Goal: Task Accomplishment & Management: Manage account settings

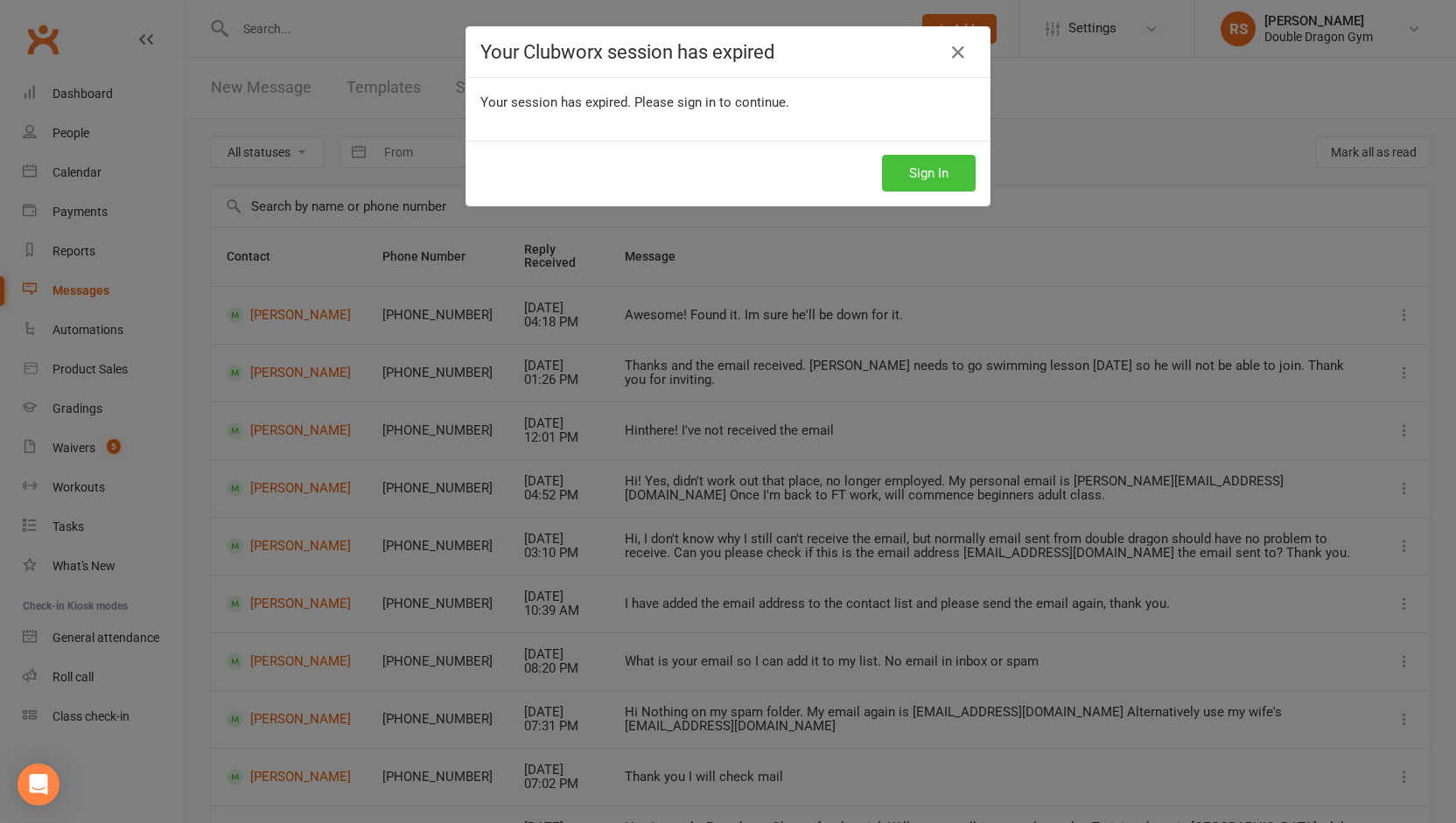
click at [903, 163] on button "Sign In" at bounding box center [929, 172] width 94 height 37
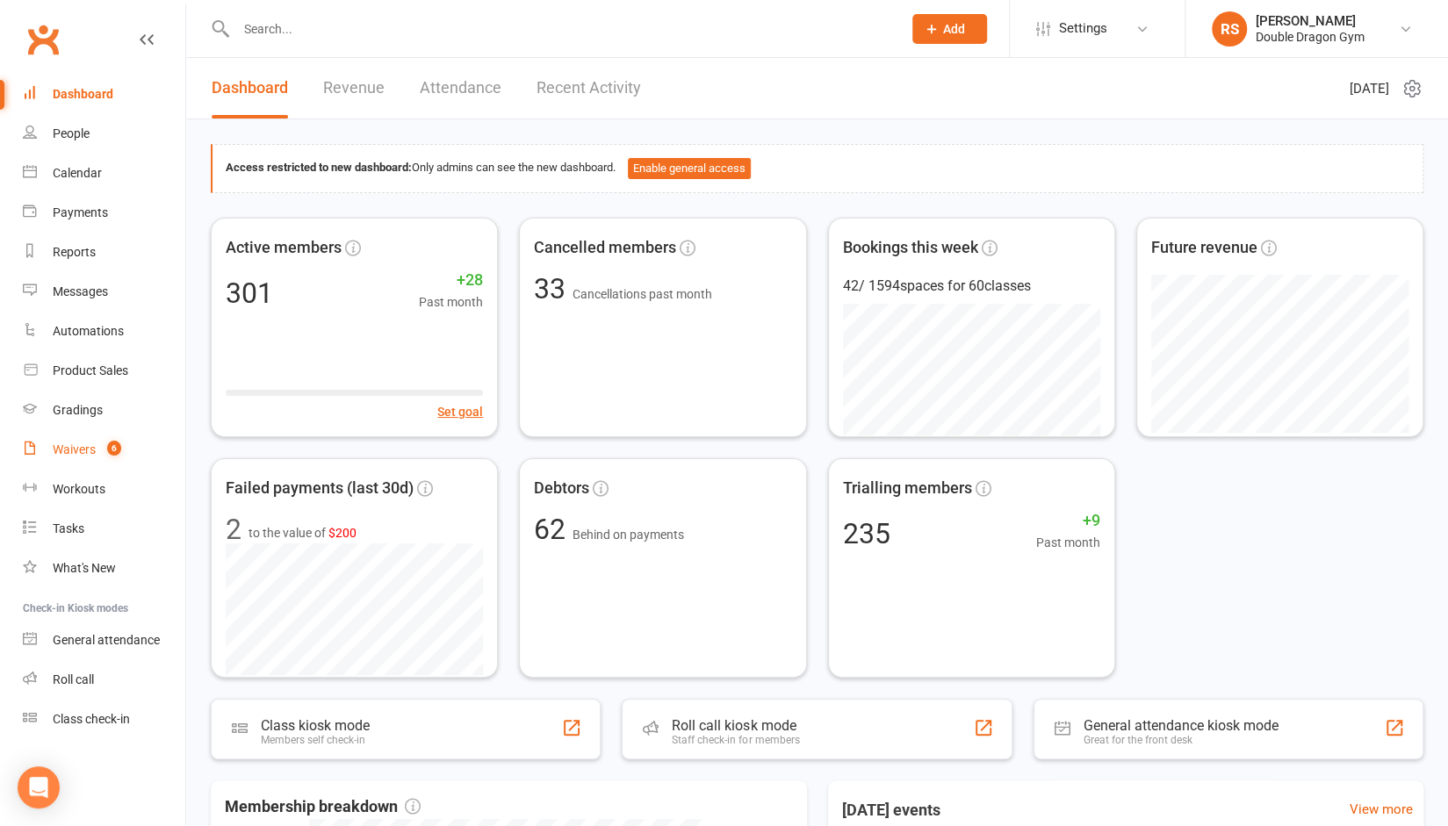
click at [72, 451] on div "Waivers" at bounding box center [74, 450] width 43 height 14
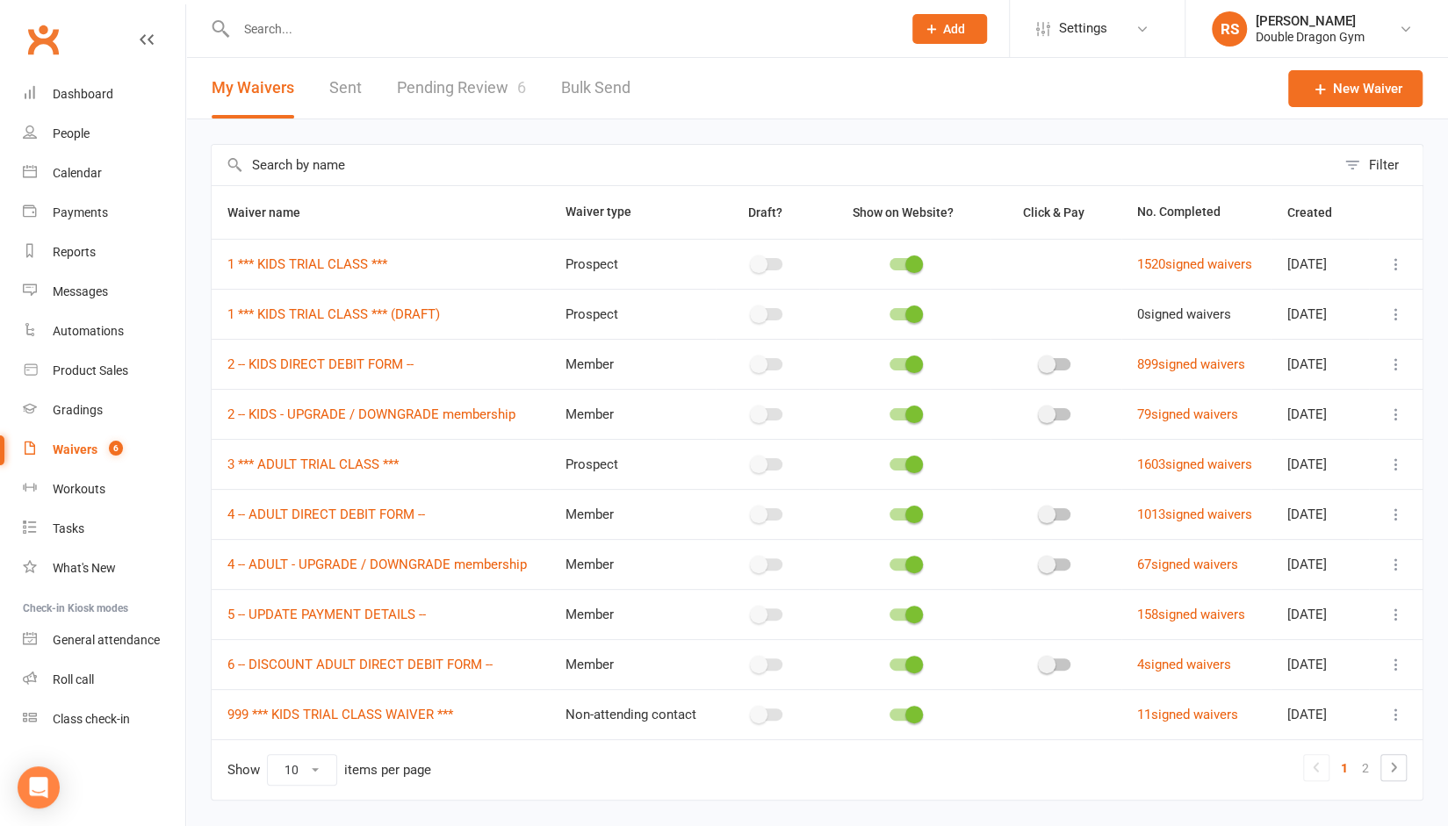
click at [422, 32] on input "text" at bounding box center [560, 29] width 659 height 25
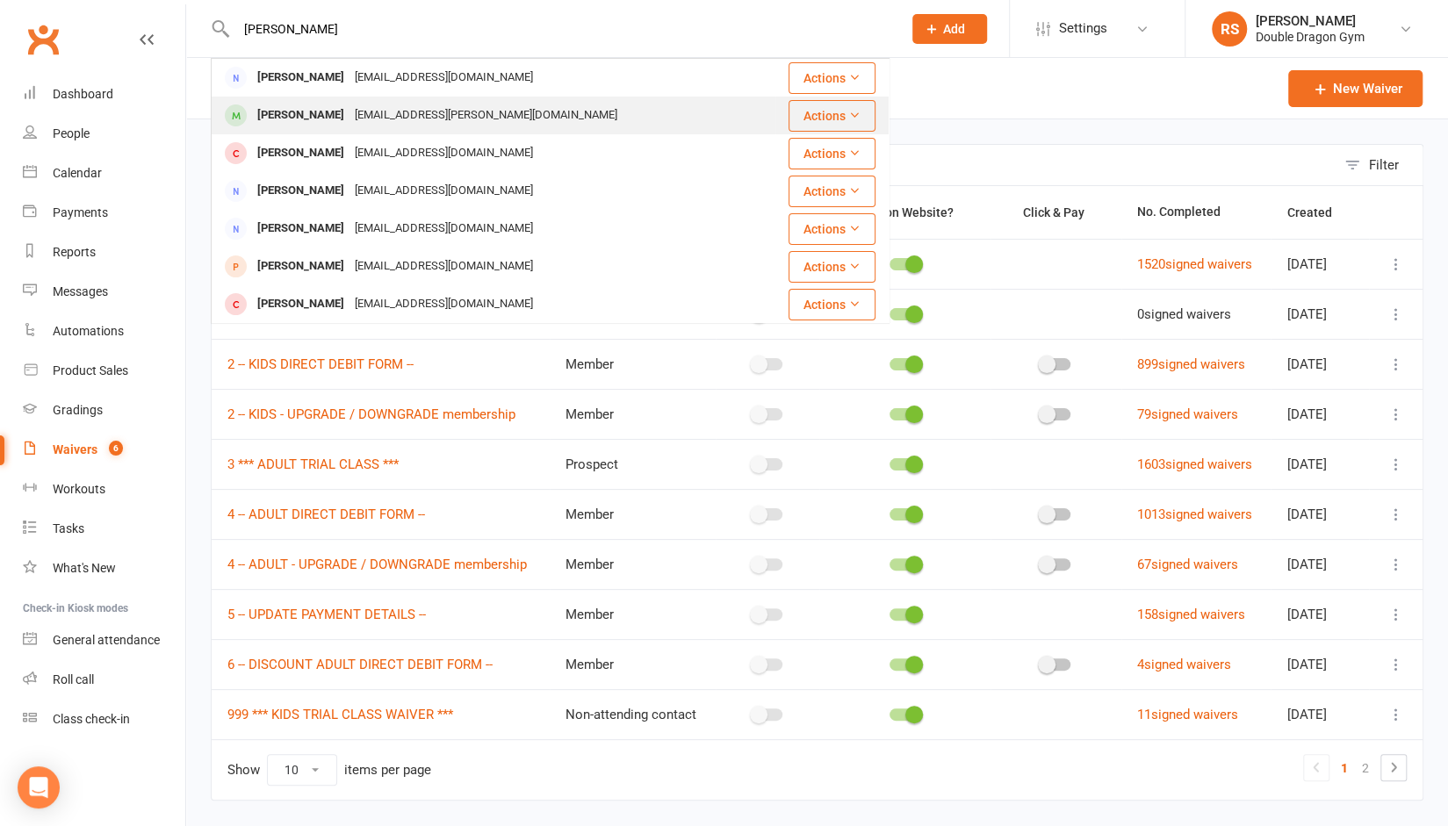
type input "[PERSON_NAME]"
click at [350, 109] on div "[EMAIL_ADDRESS][PERSON_NAME][DOMAIN_NAME]" at bounding box center [486, 115] width 273 height 25
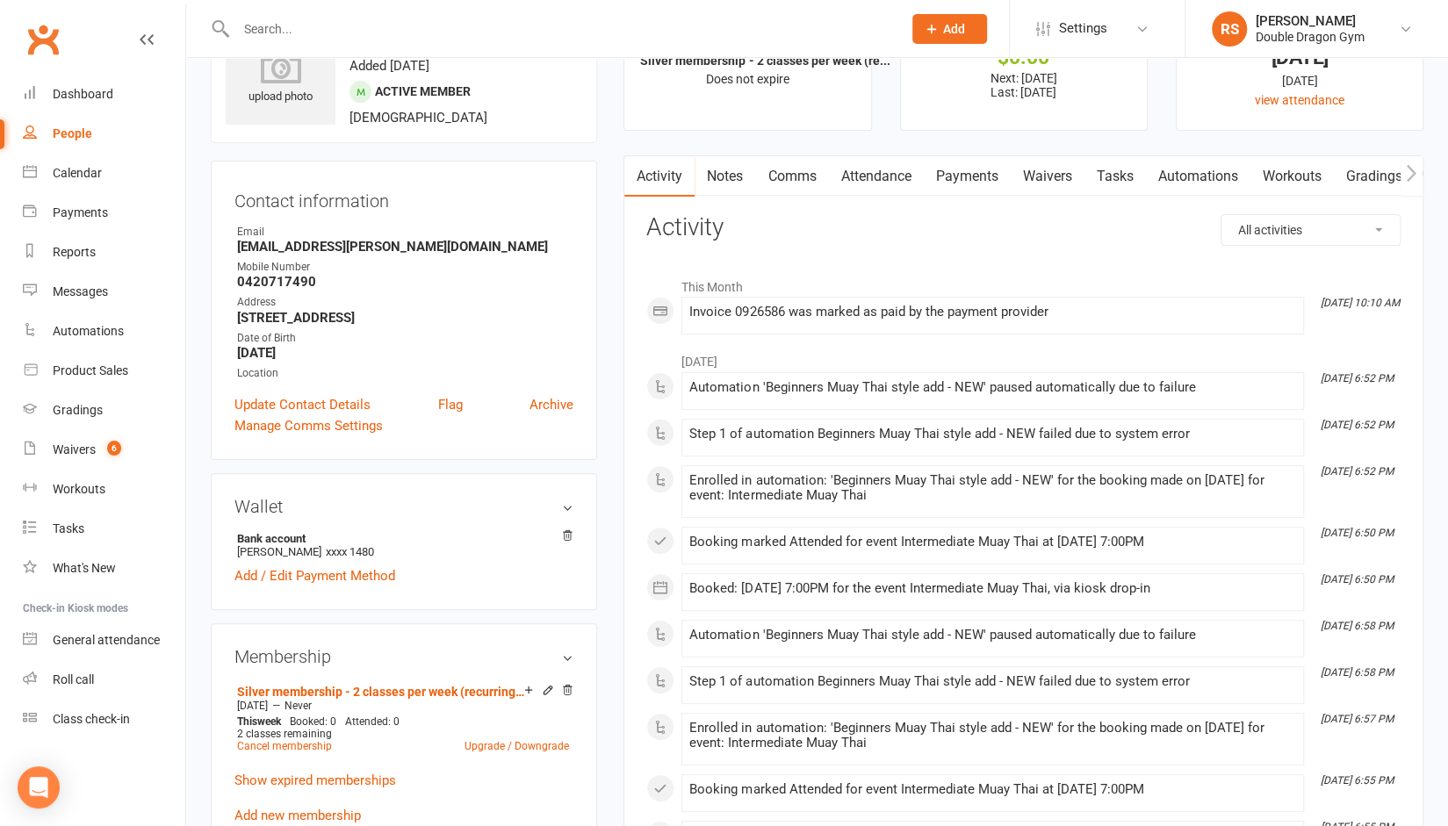
scroll to position [78, 0]
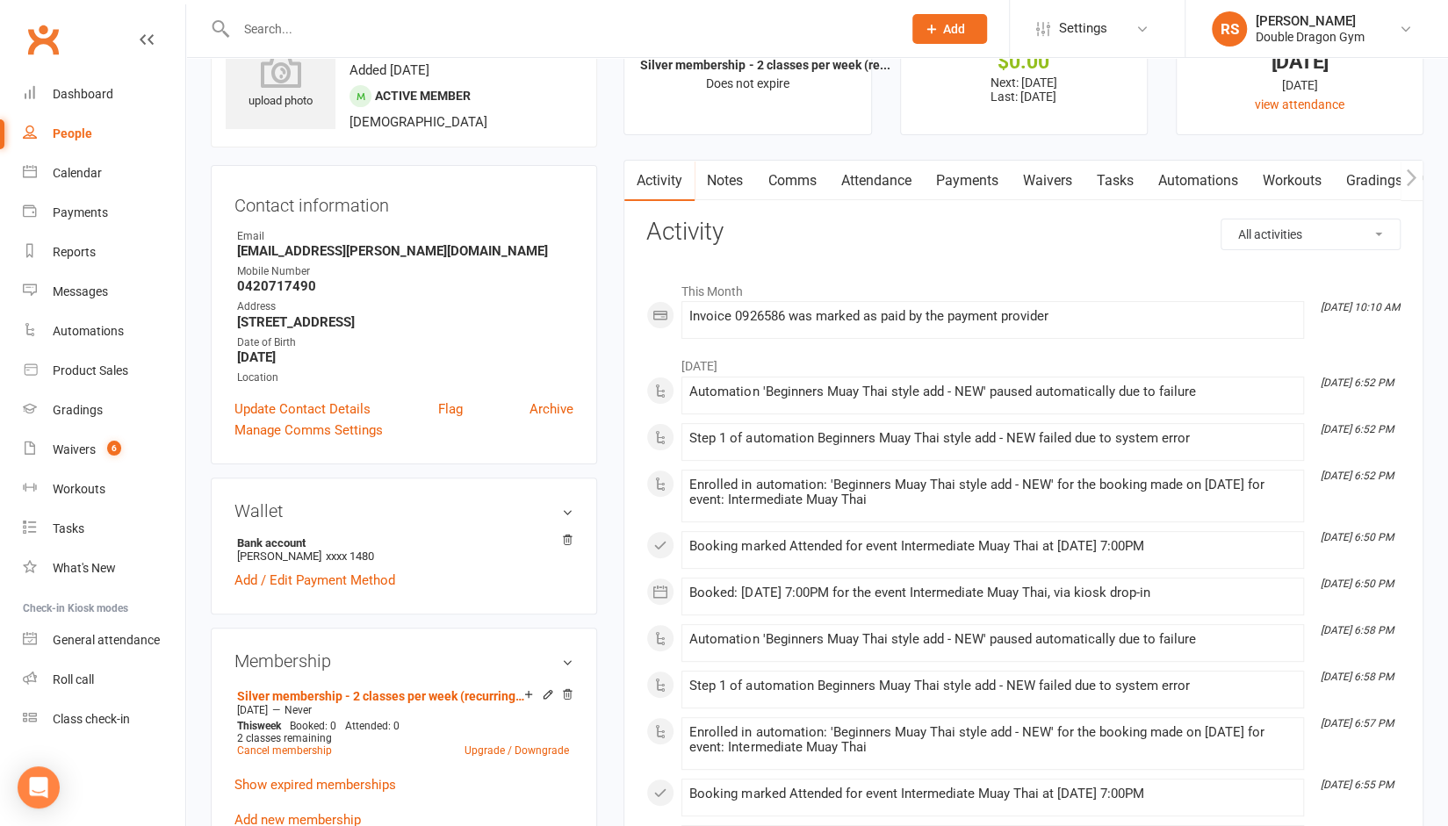
click at [976, 181] on link "Payments" at bounding box center [966, 181] width 87 height 40
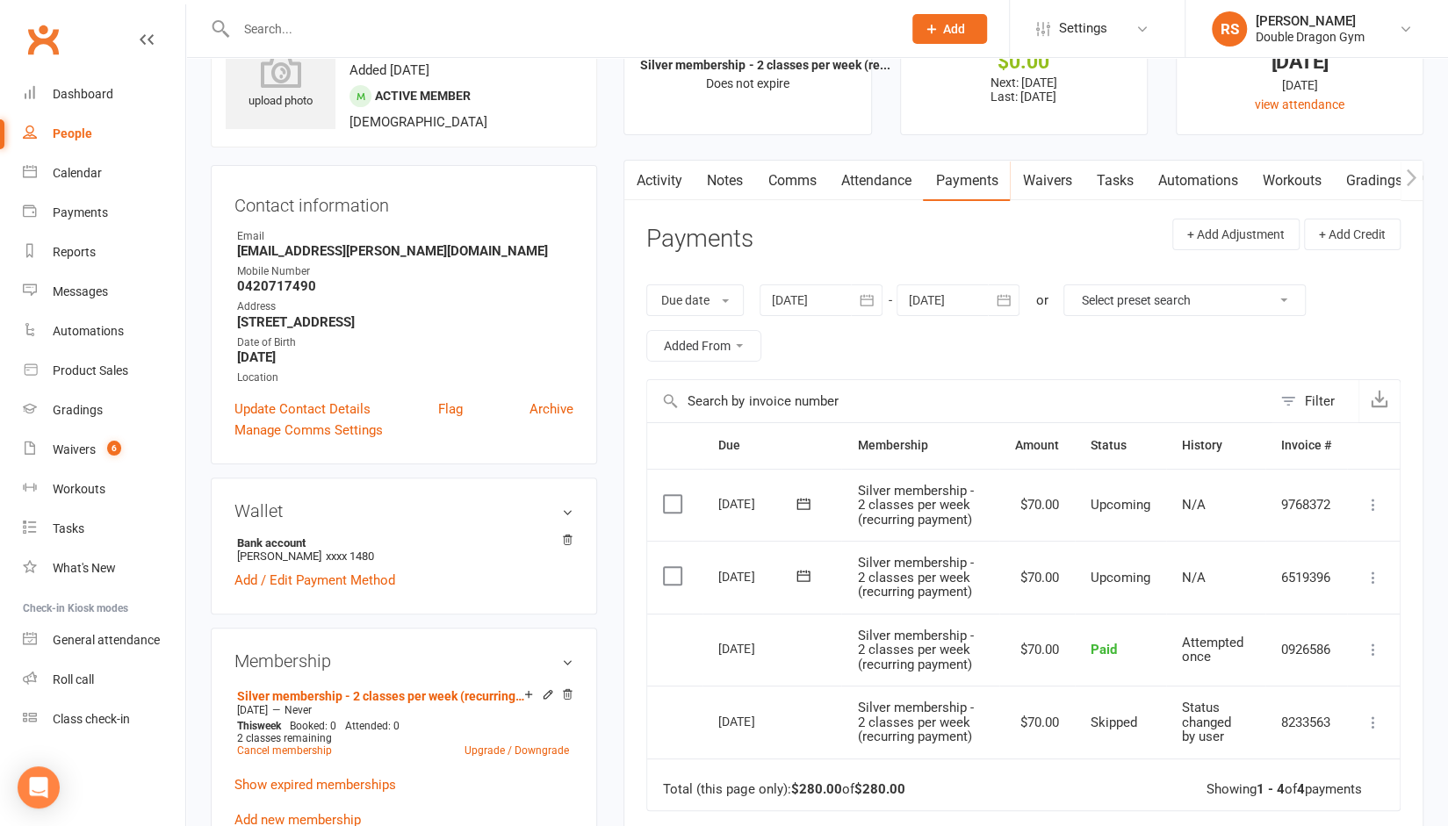
click at [1105, 357] on div "Due date Due date Date paid Date failed Date settled [DATE] [DATE] Sun Mon Tue …" at bounding box center [1023, 323] width 754 height 112
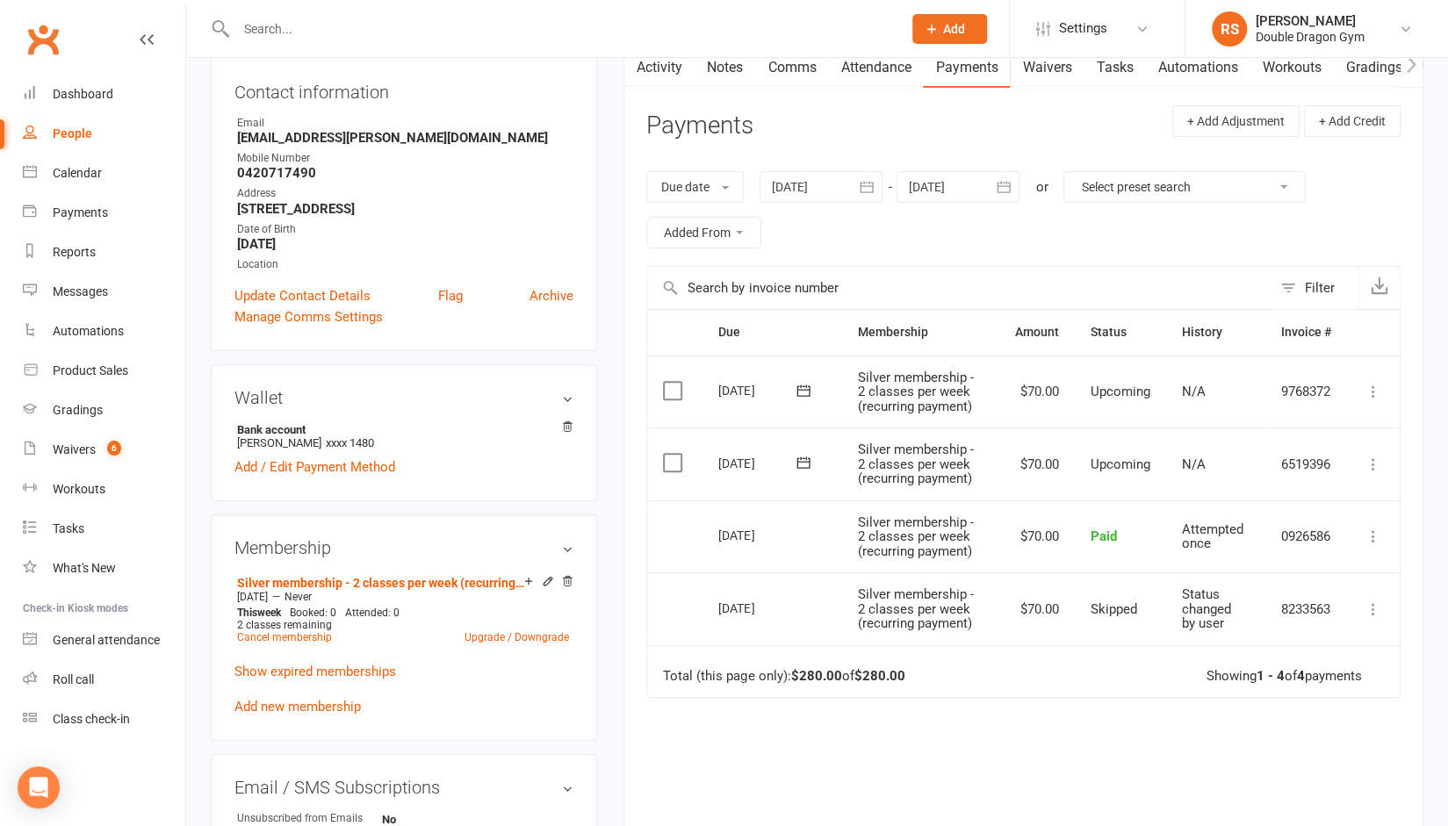
scroll to position [193, 0]
click at [1372, 460] on icon at bounding box center [1374, 463] width 18 height 18
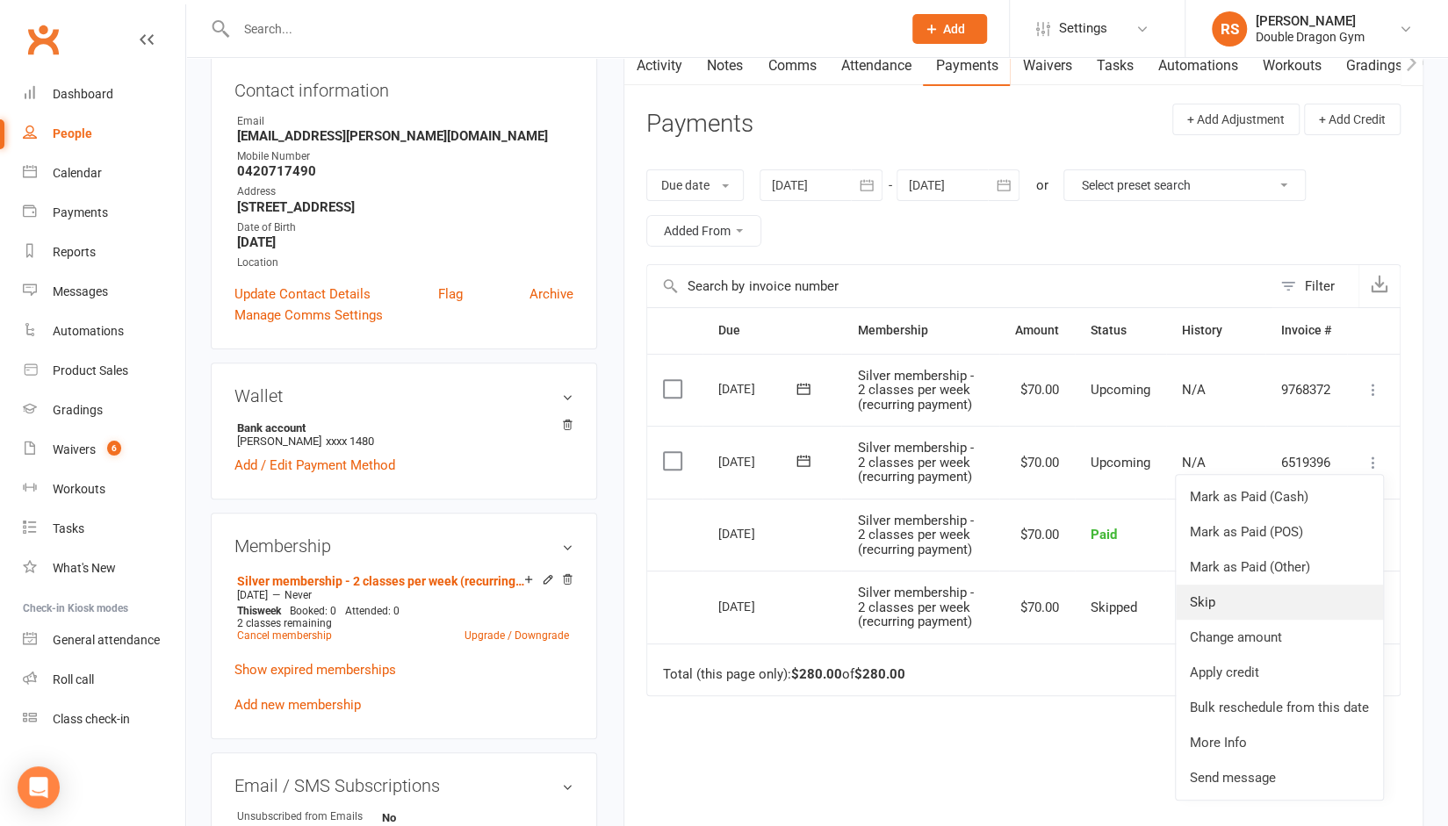
click at [1254, 602] on link "Skip" at bounding box center [1279, 602] width 207 height 35
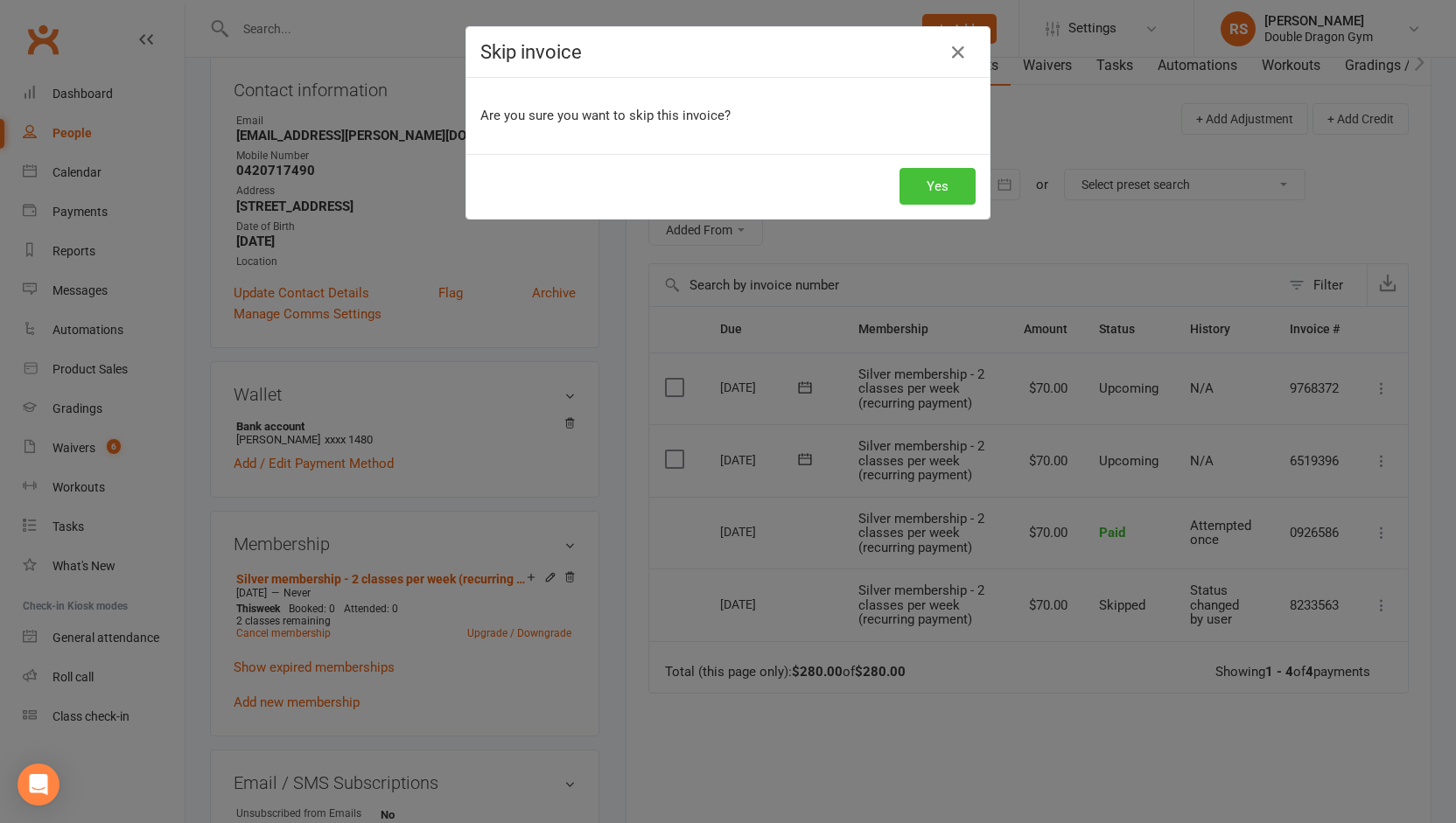
click at [935, 190] on button "Yes" at bounding box center [938, 186] width 76 height 37
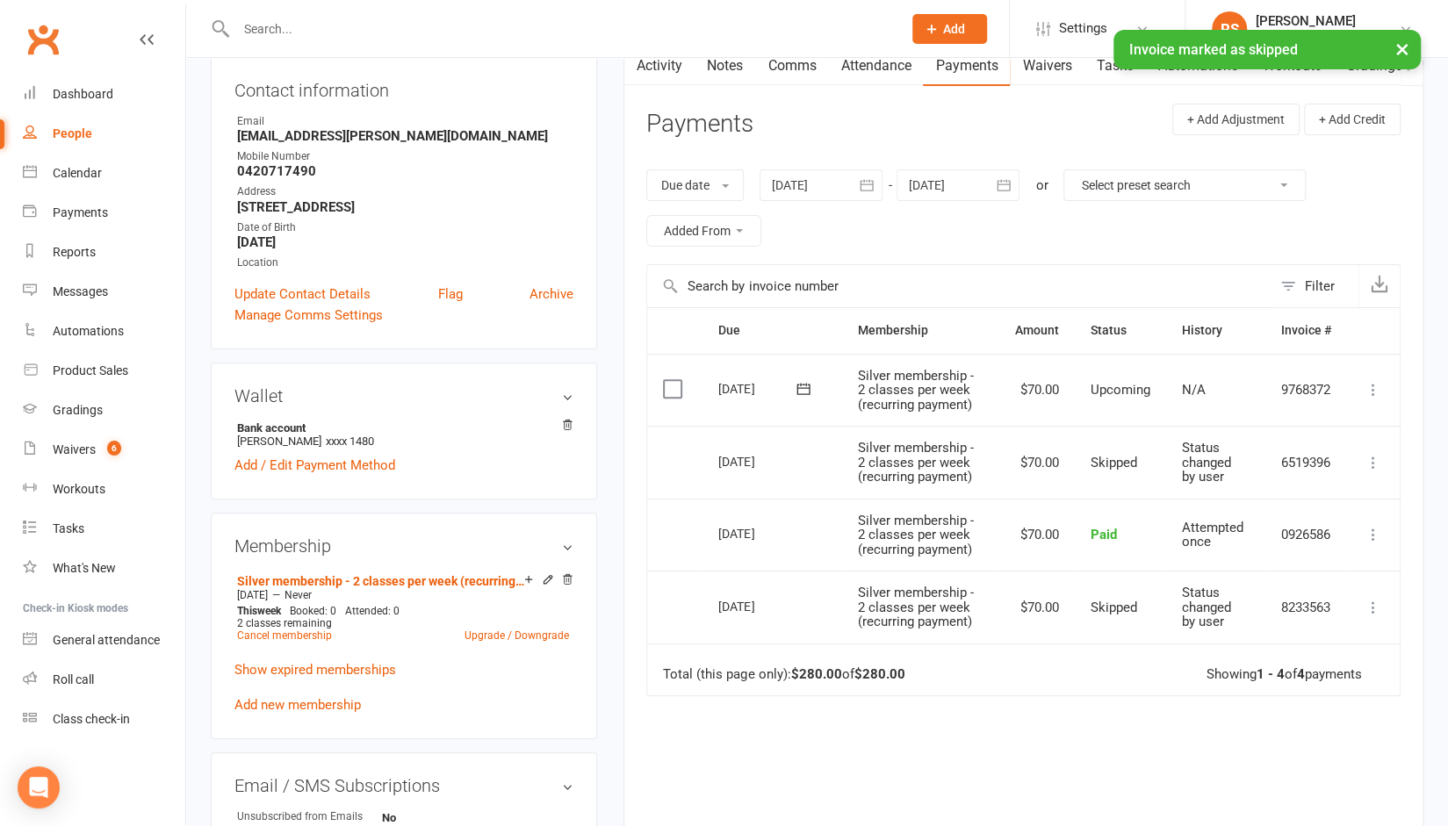
click at [1375, 394] on icon at bounding box center [1374, 390] width 18 height 18
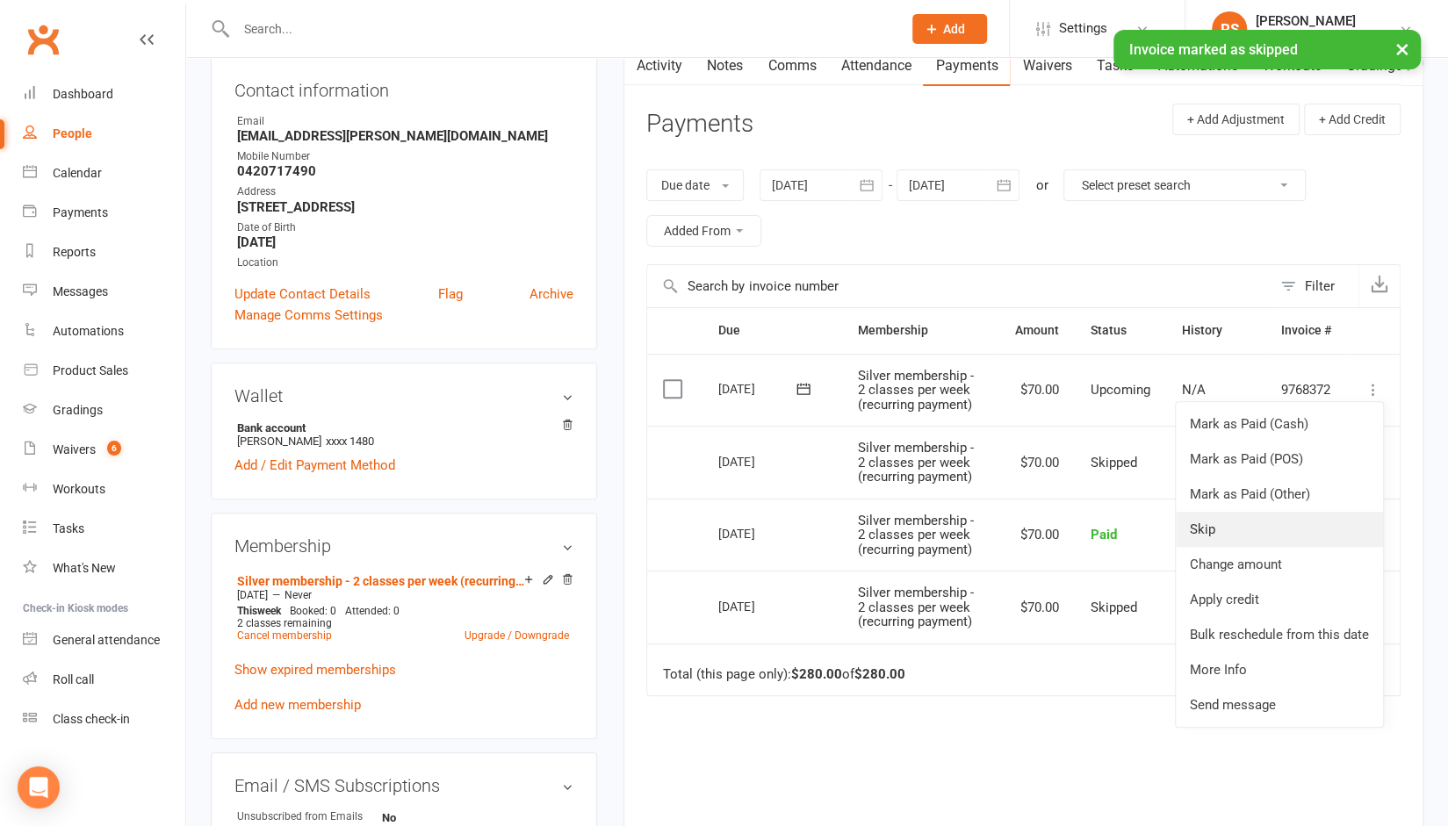
click at [1228, 526] on link "Skip" at bounding box center [1279, 529] width 207 height 35
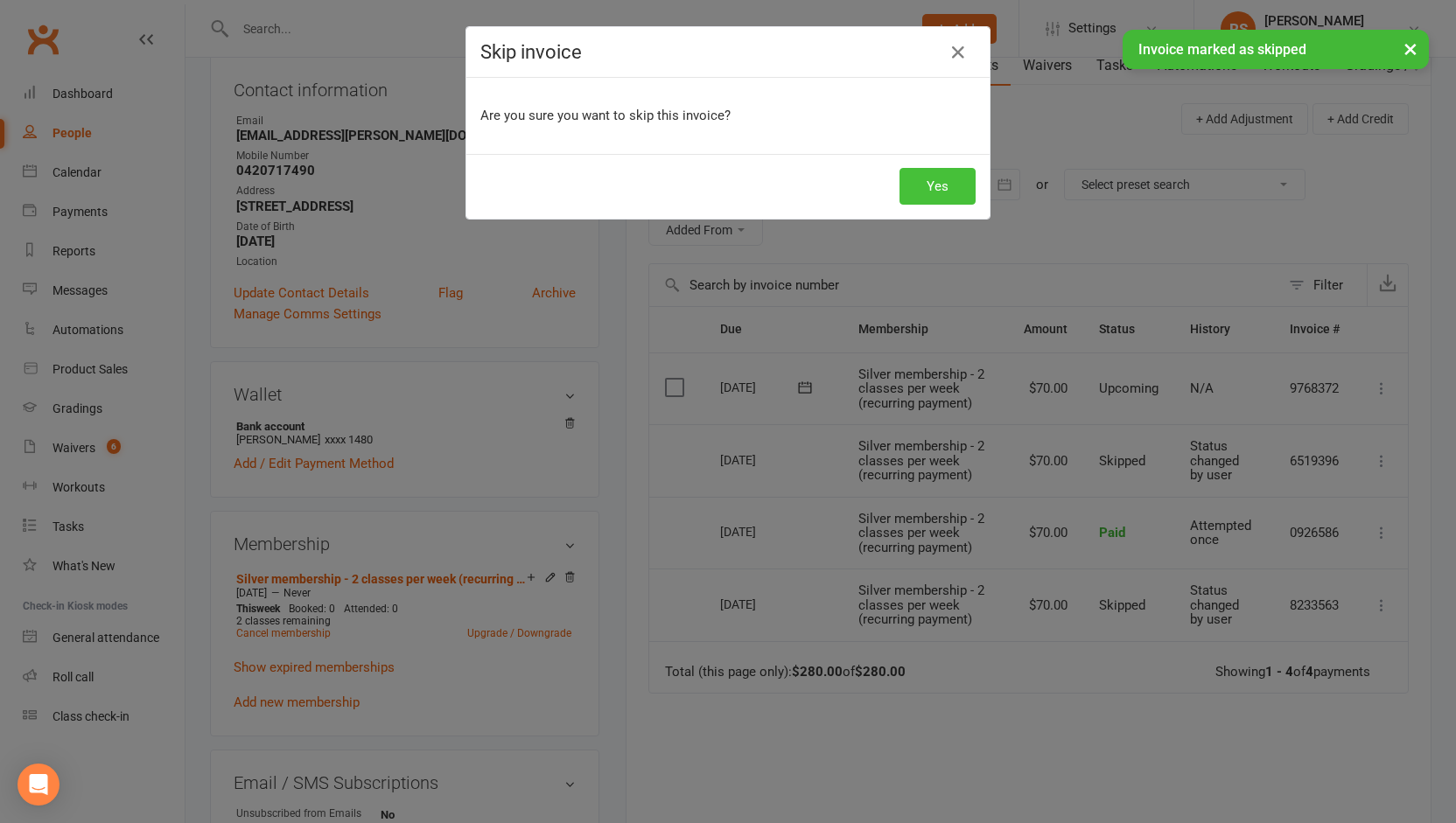
click at [943, 187] on button "Yes" at bounding box center [938, 186] width 76 height 37
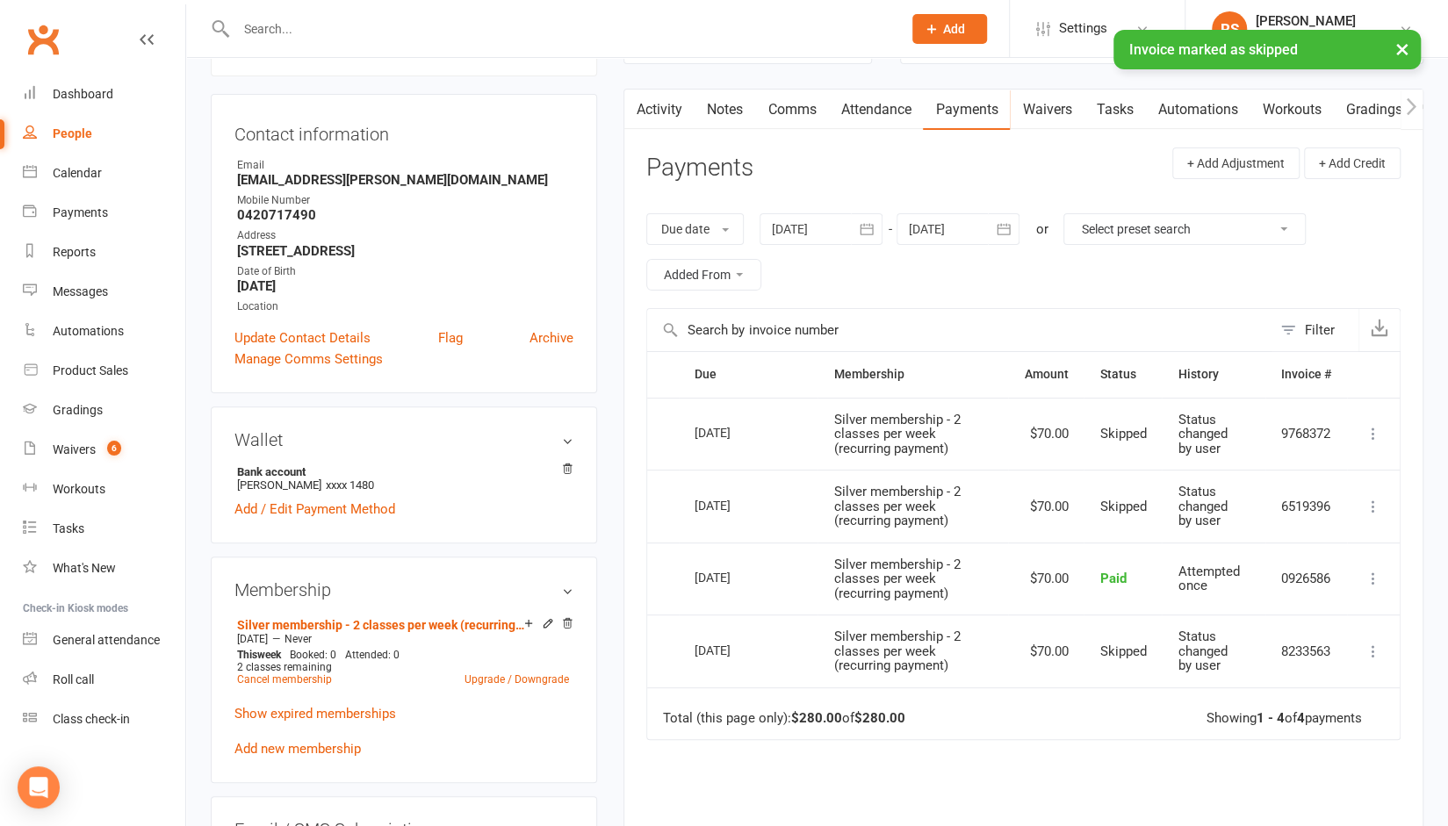
scroll to position [191, 0]
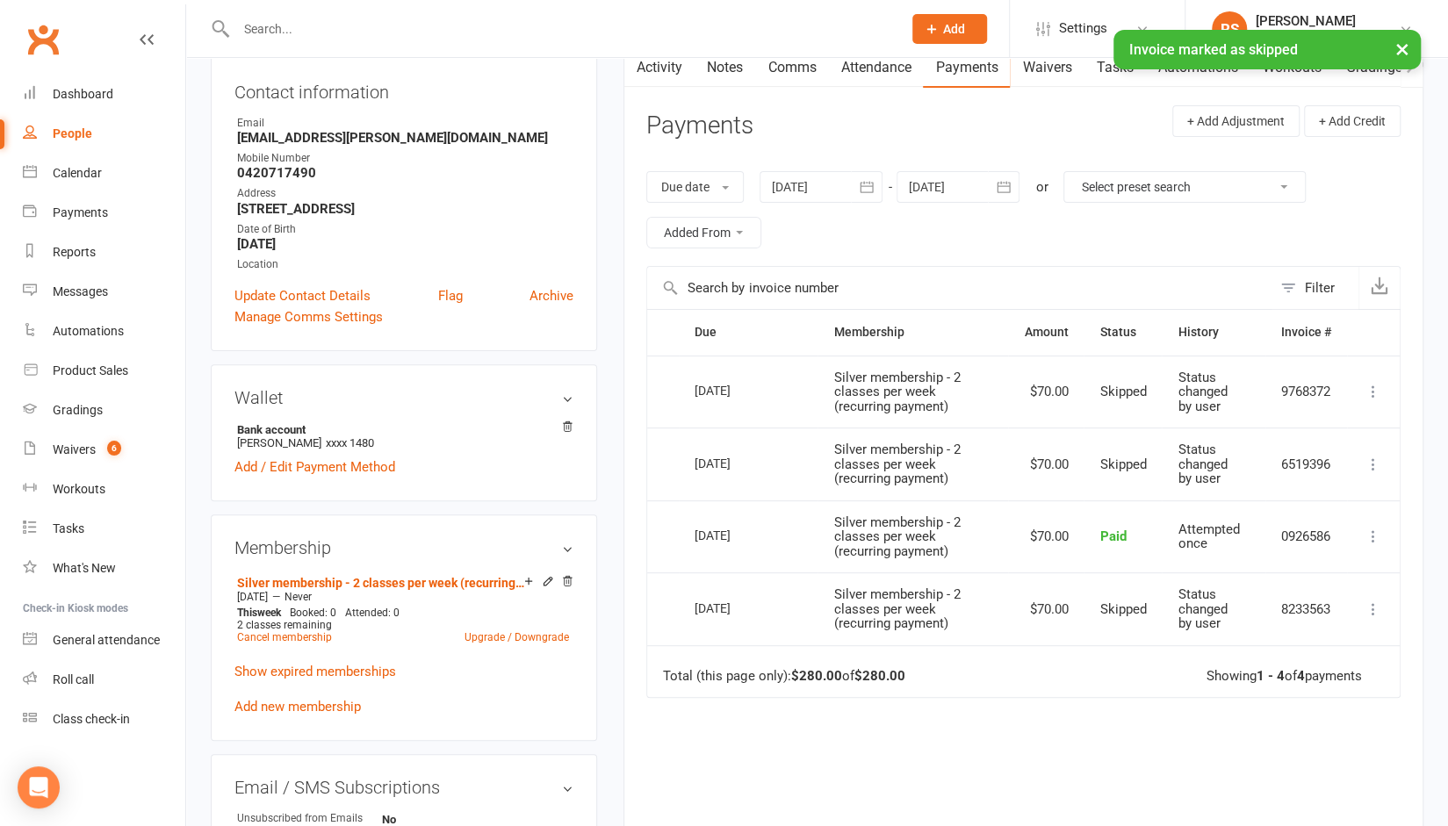
click at [945, 191] on div at bounding box center [958, 187] width 123 height 32
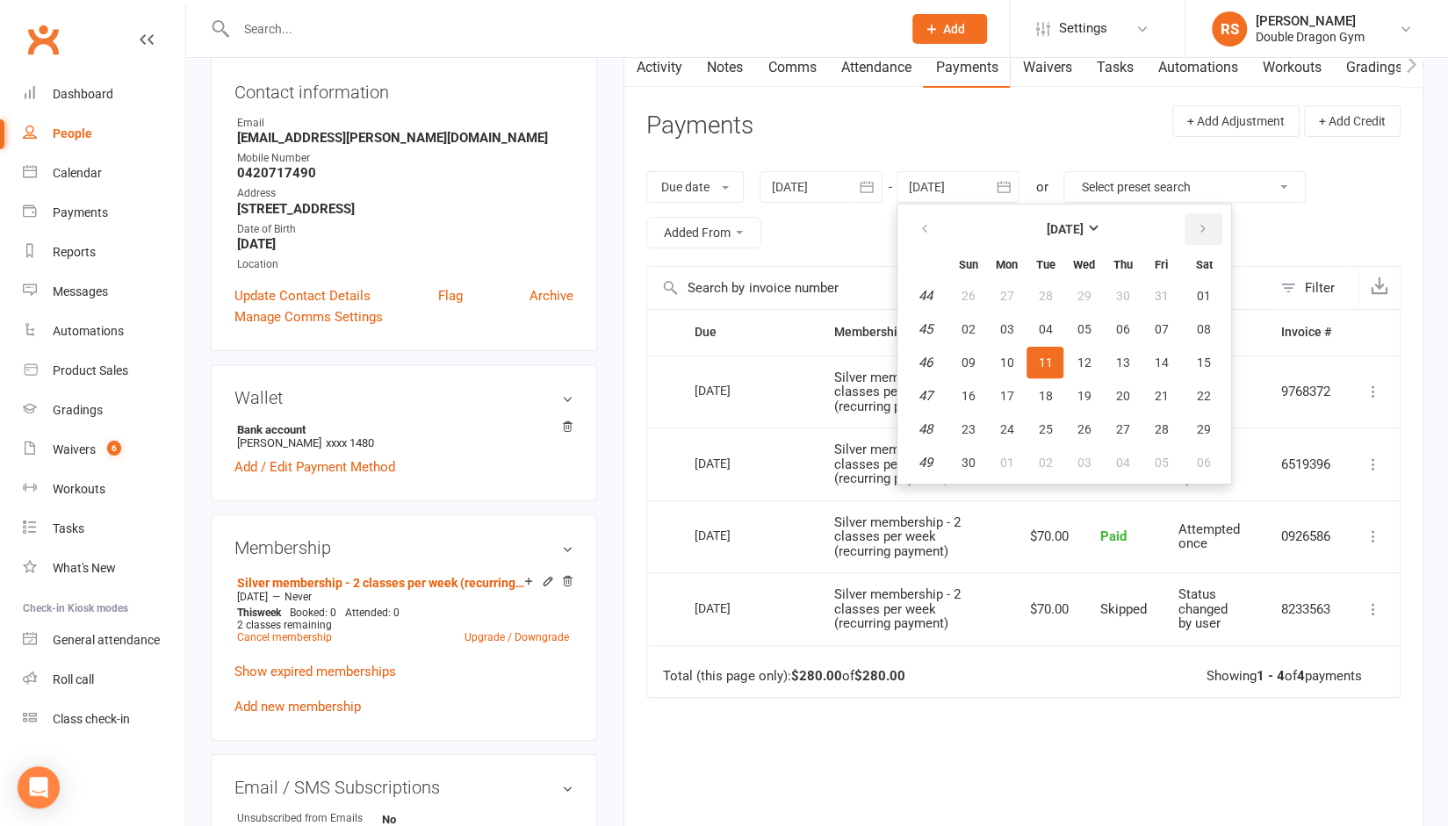
click at [1205, 236] on button "button" at bounding box center [1204, 229] width 38 height 32
click at [1052, 428] on span "30" at bounding box center [1045, 429] width 14 height 14
type input "[DATE]"
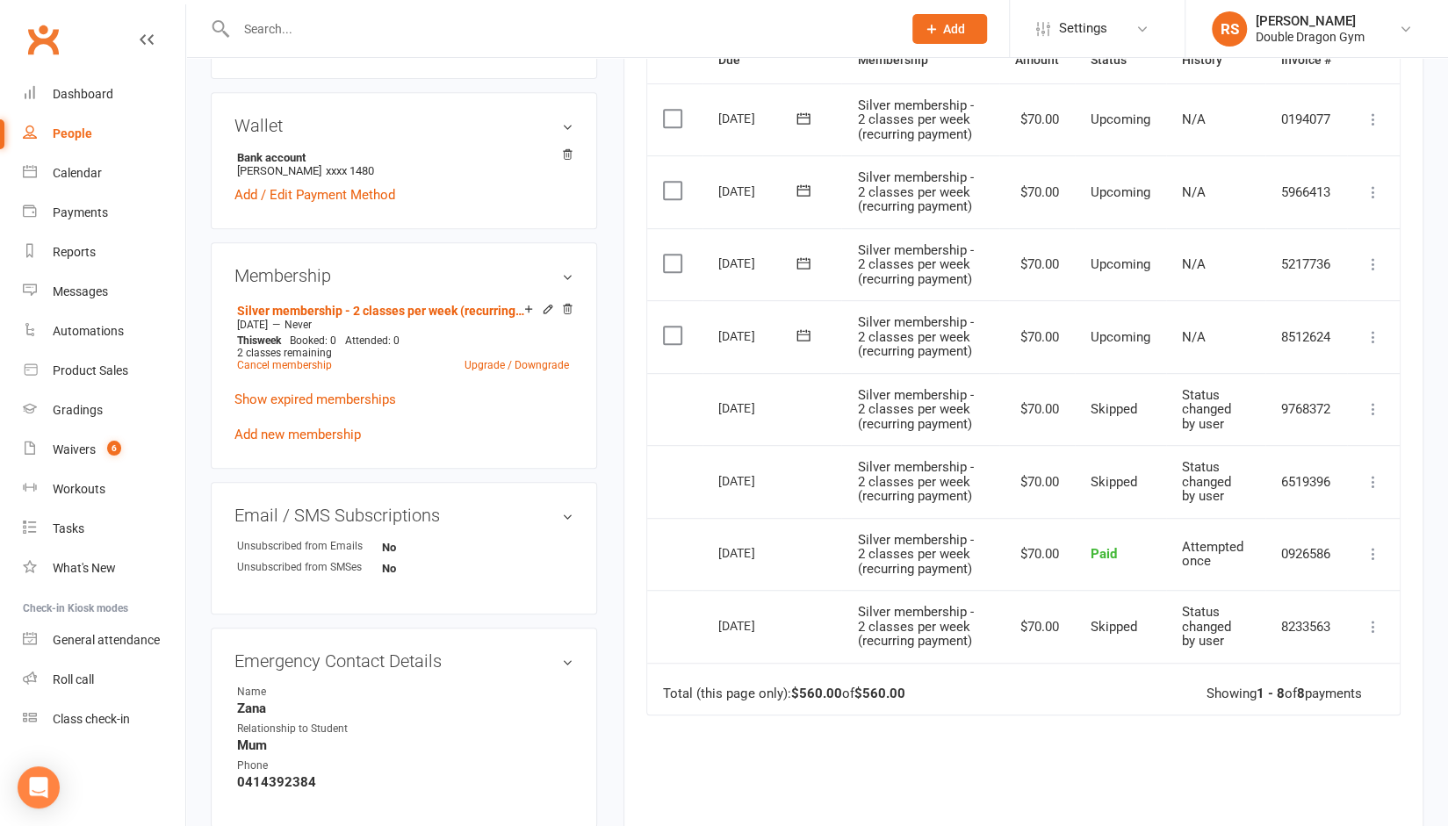
scroll to position [458, 0]
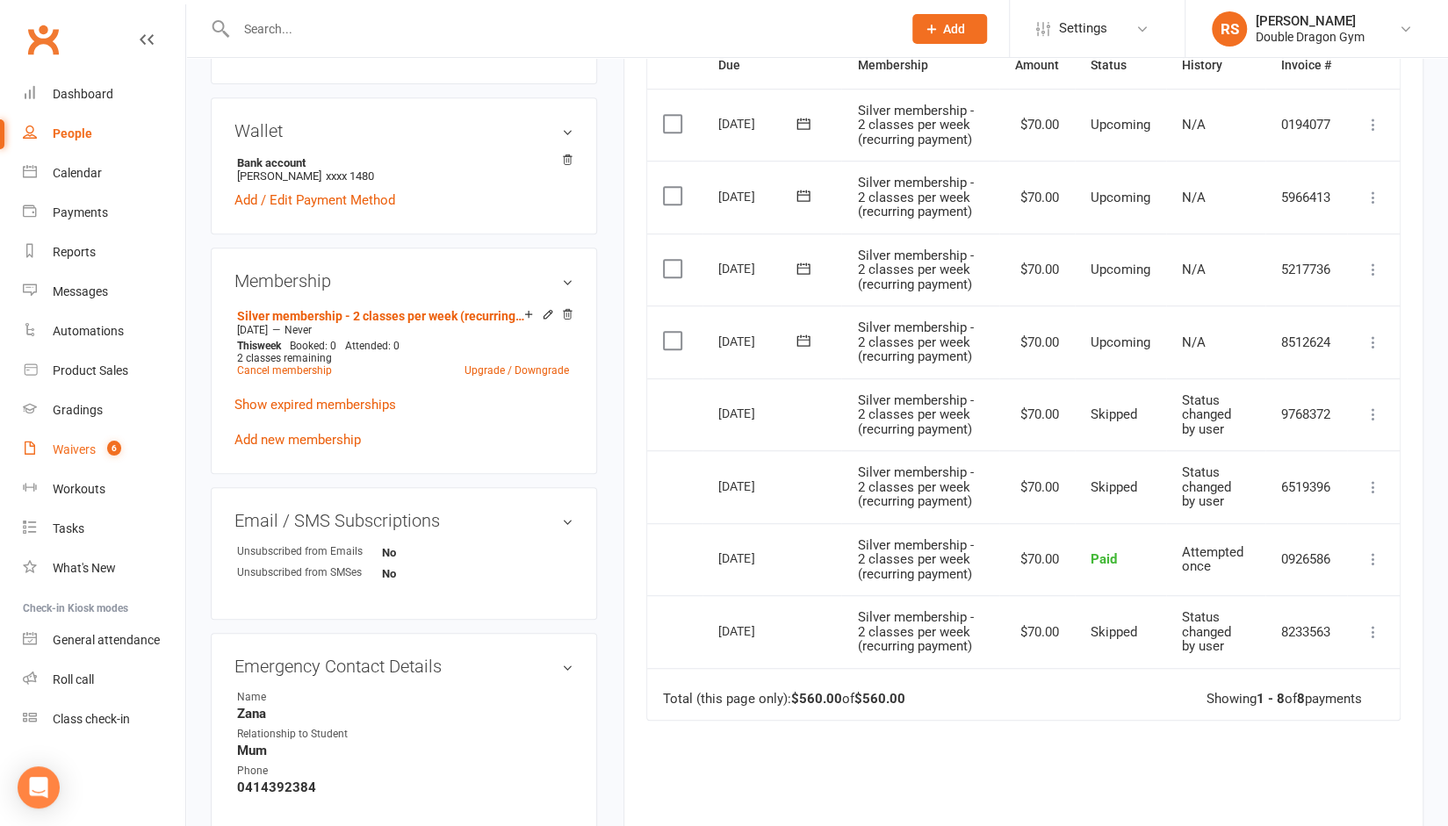
click at [81, 456] on div "Waivers" at bounding box center [74, 450] width 43 height 14
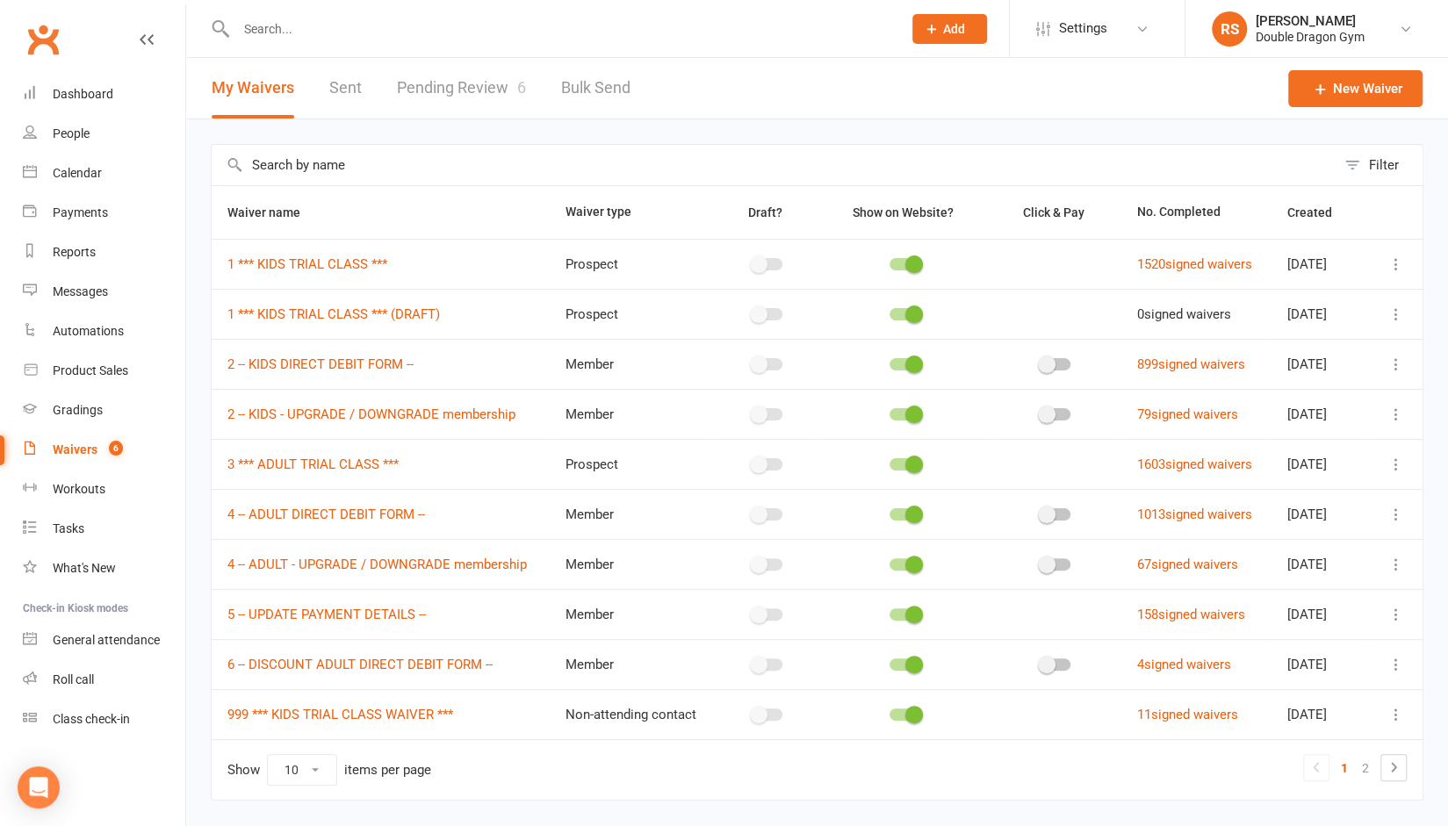
click at [444, 101] on link "Pending Review 6" at bounding box center [461, 88] width 129 height 61
